Goal: Task Accomplishment & Management: Complete application form

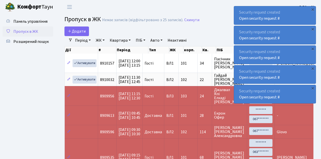
select select "25"
click at [52, 81] on ul "Панель управління Пропуск в ЖК Розширений пошук" at bounding box center [28, 141] width 51 height 250
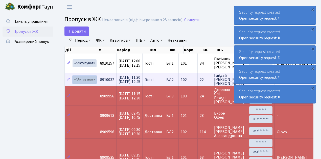
click at [92, 79] on link "Активувати" at bounding box center [85, 80] width 24 height 8
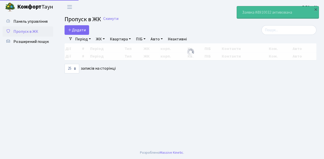
select select "25"
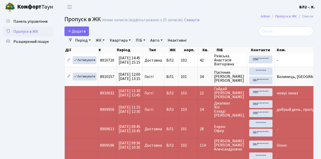
click at [42, 85] on ul "Панель управління Пропуск в ЖК Розширений пошук" at bounding box center [28, 147] width 51 height 263
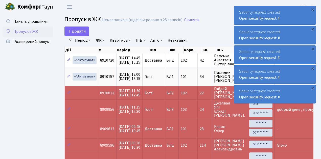
click at [32, 33] on span "Пропуск в ЖК" at bounding box center [25, 32] width 25 height 6
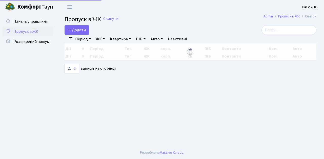
select select "25"
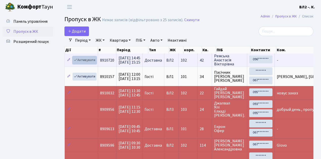
click at [87, 60] on link "Активувати" at bounding box center [85, 60] width 24 height 8
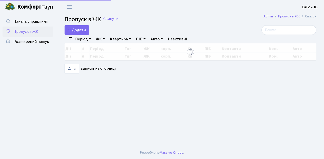
select select "25"
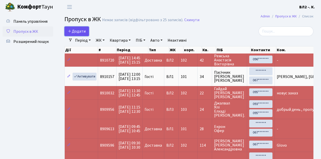
click at [79, 30] on span "Додати" at bounding box center [77, 32] width 18 height 6
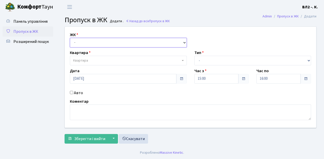
click at [89, 41] on select "- [STREET_ADDRESS][PERSON_NAME]" at bounding box center [128, 43] width 117 height 10
select select "317"
click at [70, 38] on select "- [STREET_ADDRESS][PERSON_NAME]" at bounding box center [128, 43] width 117 height 10
select select
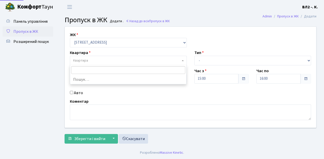
click at [102, 60] on span "Квартира" at bounding box center [126, 60] width 107 height 5
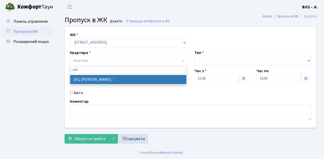
type input "163"
select select "38425"
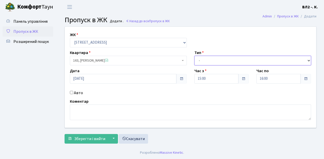
click at [208, 60] on select "- Доставка Таксі Гості Сервіс" at bounding box center [252, 61] width 117 height 10
select select "1"
click at [194, 56] on select "- Доставка Таксі Гості Сервіс" at bounding box center [252, 61] width 117 height 10
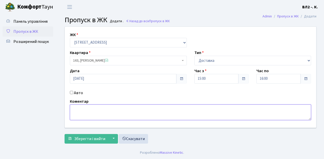
click at [84, 114] on textarea at bounding box center [190, 113] width 241 height 16
type textarea "Glovo"
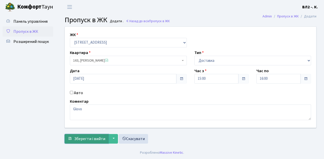
click at [90, 139] on span "Зберегти і вийти" at bounding box center [89, 139] width 31 height 6
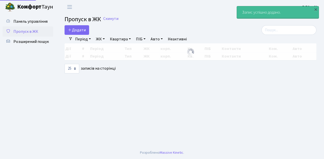
select select "25"
